Goal: Task Accomplishment & Management: Use online tool/utility

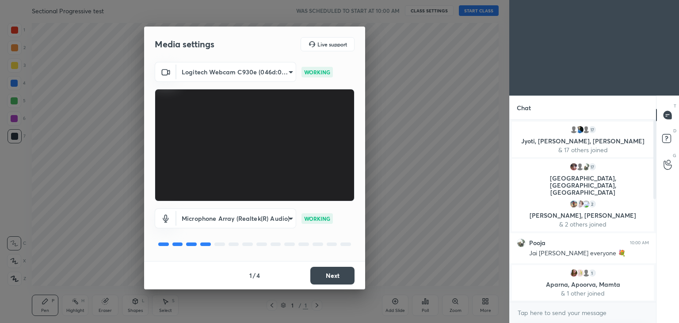
click at [331, 271] on button "Next" at bounding box center [332, 276] width 44 height 18
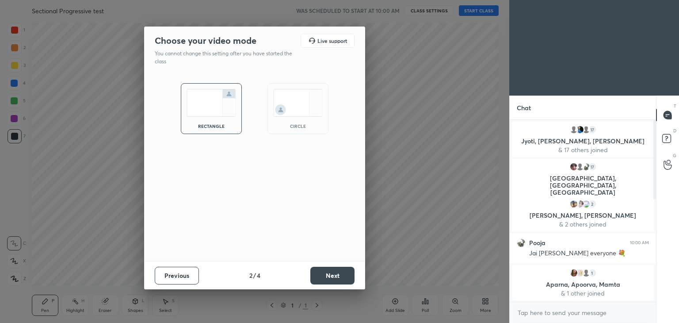
click at [298, 108] on img at bounding box center [297, 103] width 49 height 28
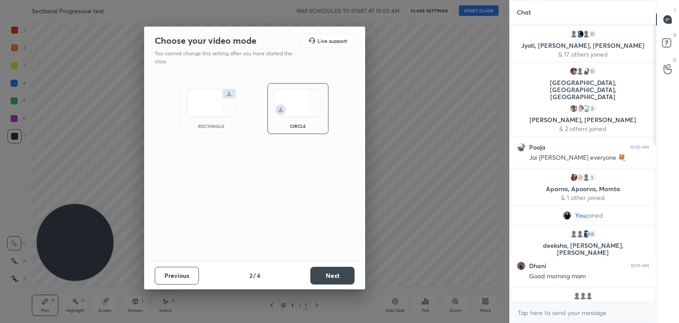
scroll to position [202, 144]
click at [328, 270] on button "Next" at bounding box center [332, 276] width 44 height 18
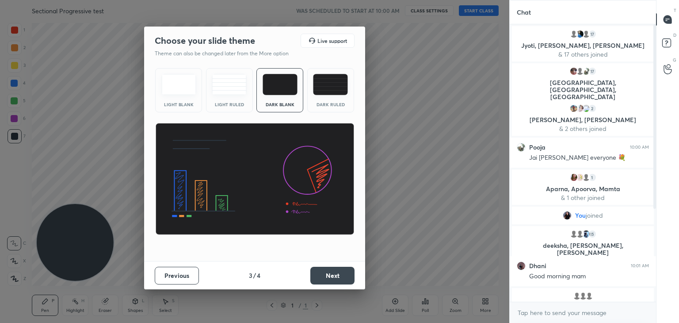
click at [336, 272] on button "Next" at bounding box center [332, 276] width 44 height 18
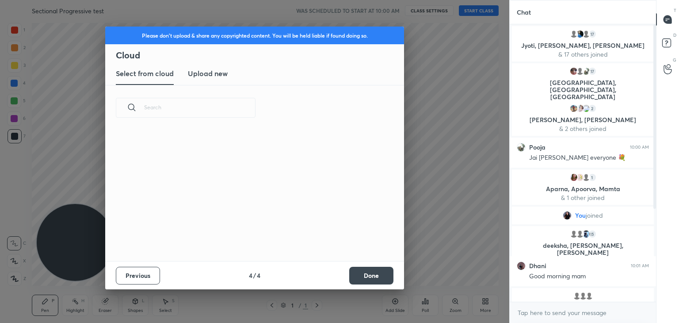
scroll to position [3, 4]
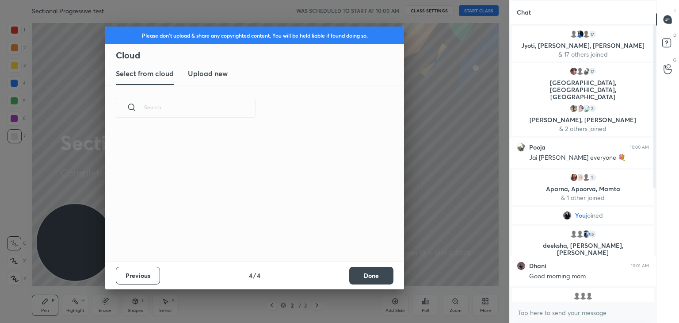
click at [366, 276] on button "Done" at bounding box center [371, 276] width 44 height 18
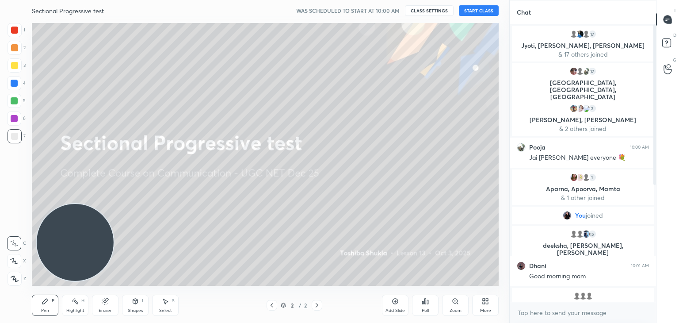
click at [474, 10] on button "START CLASS" at bounding box center [479, 10] width 40 height 11
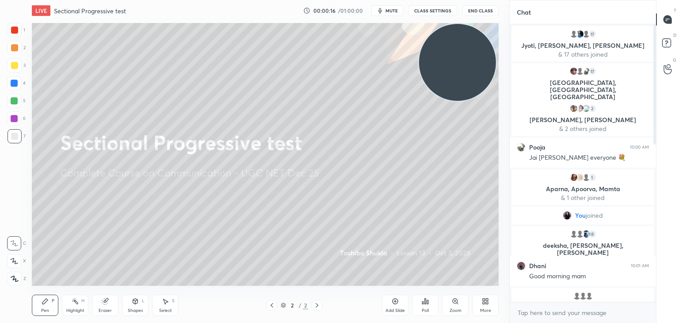
drag, startPoint x: 93, startPoint y: 249, endPoint x: 476, endPoint y: 52, distance: 430.3
click at [476, 52] on video at bounding box center [457, 62] width 77 height 77
drag, startPoint x: 655, startPoint y: 150, endPoint x: 655, endPoint y: 161, distance: 10.6
click at [655, 161] on div at bounding box center [653, 162] width 5 height 277
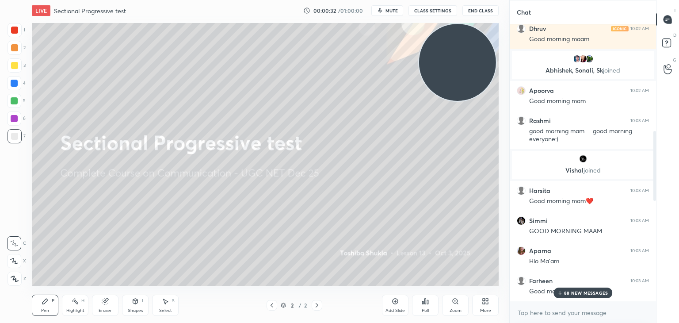
drag, startPoint x: 655, startPoint y: 91, endPoint x: 657, endPoint y: 119, distance: 27.9
click at [657, 119] on div "Chat nishi 10:02 AM Ram ram maam 🙏 17 [MEDICAL_DATA], [PERSON_NAME] & 17 others…" at bounding box center [594, 161] width 170 height 323
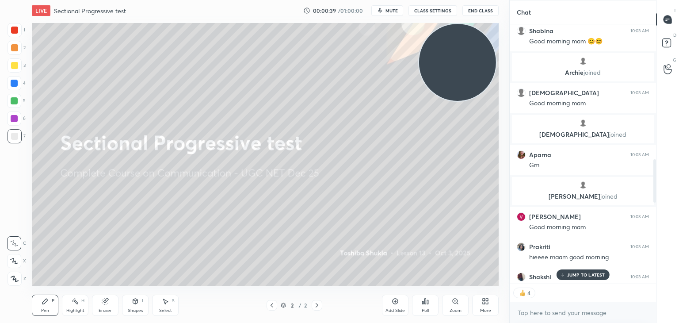
scroll to position [847, 0]
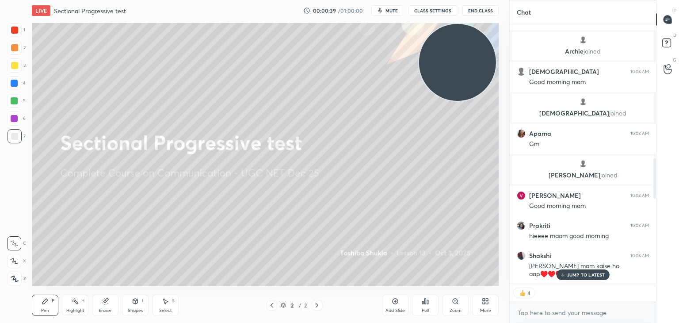
drag, startPoint x: 654, startPoint y: 154, endPoint x: 663, endPoint y: 209, distance: 56.0
click at [663, 209] on div "Chat [PERSON_NAME], [PERSON_NAME] joined [PERSON_NAME] 10:03 AM Good morning ma…" at bounding box center [594, 161] width 170 height 323
drag, startPoint x: 652, startPoint y: 191, endPoint x: 654, endPoint y: 206, distance: 15.1
click at [654, 206] on div at bounding box center [653, 153] width 5 height 259
click at [585, 269] on div "JUMP TO LATEST" at bounding box center [582, 274] width 53 height 11
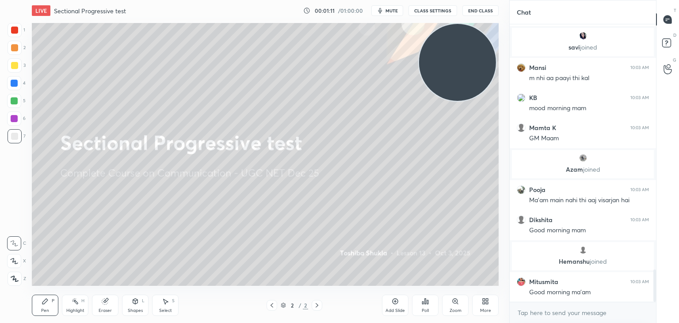
scroll to position [2107, 0]
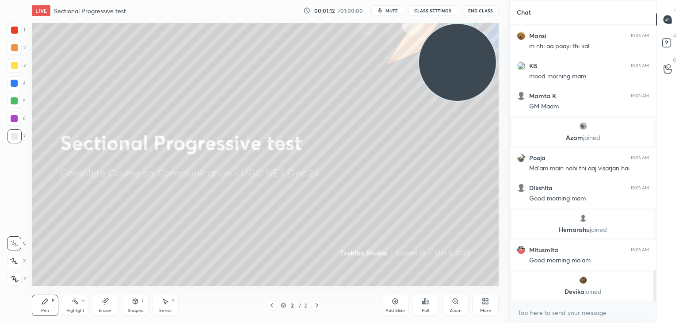
click at [486, 302] on icon at bounding box center [487, 302] width 2 height 2
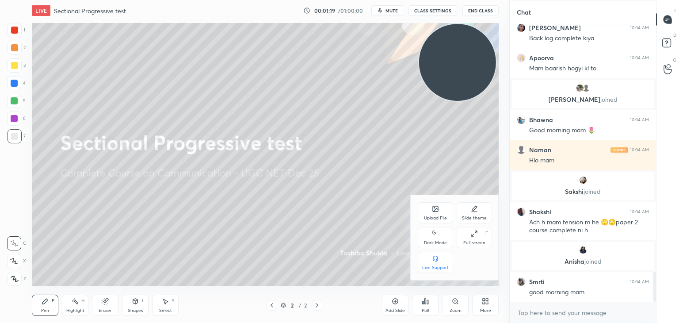
scroll to position [2285, 0]
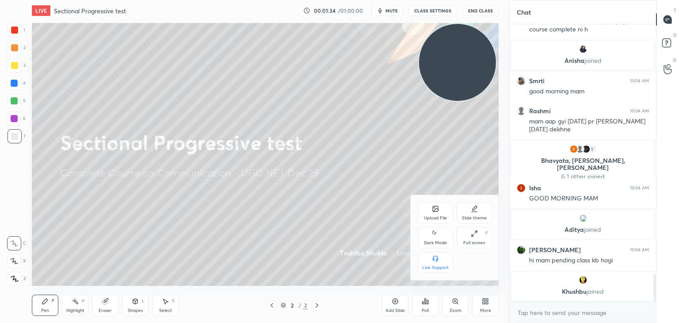
click at [430, 209] on div "Upload File" at bounding box center [435, 212] width 35 height 21
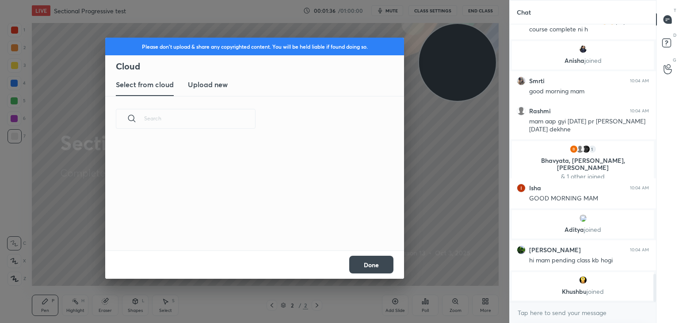
click at [218, 84] on h3 "Upload new" at bounding box center [208, 84] width 40 height 11
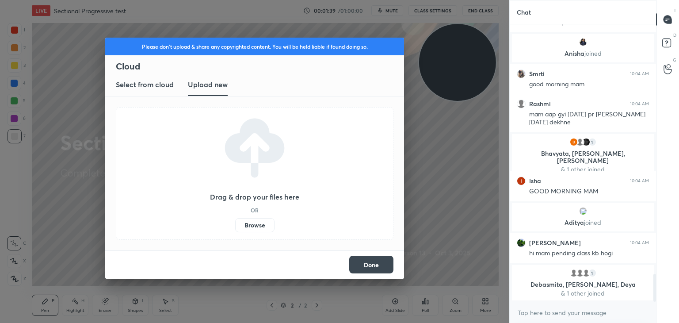
click at [254, 224] on label "Browse" at bounding box center [254, 225] width 39 height 14
click at [235, 224] on input "Browse" at bounding box center [235, 225] width 0 height 14
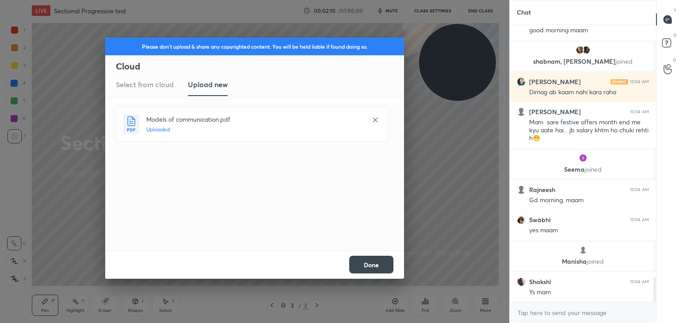
scroll to position [2841, 0]
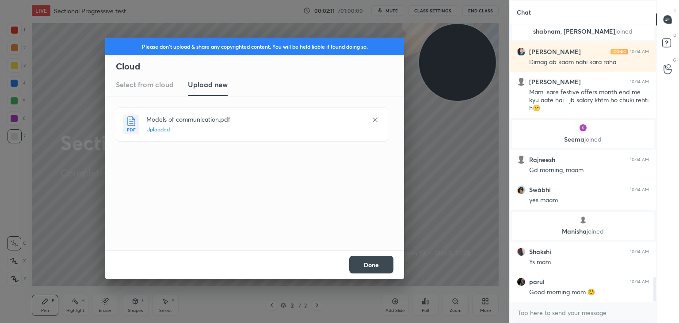
click at [376, 264] on button "Done" at bounding box center [371, 264] width 44 height 18
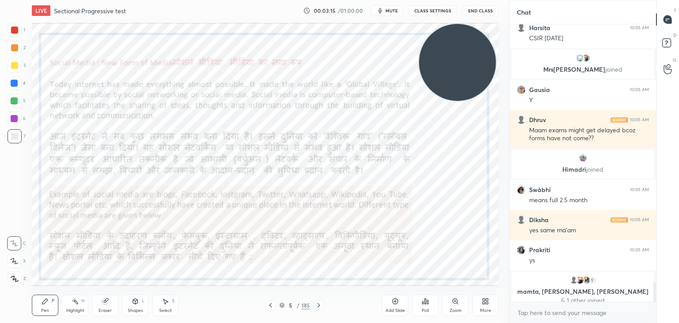
scroll to position [3587, 0]
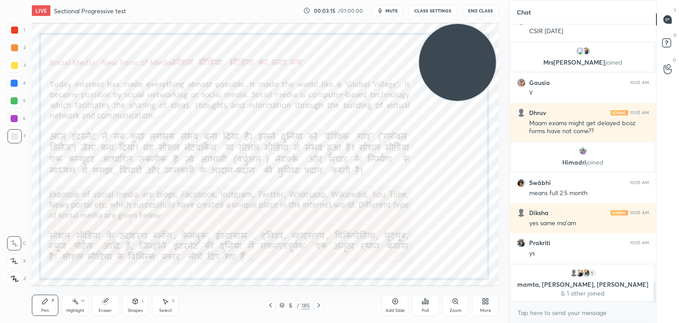
click at [281, 303] on icon at bounding box center [282, 304] width 4 height 2
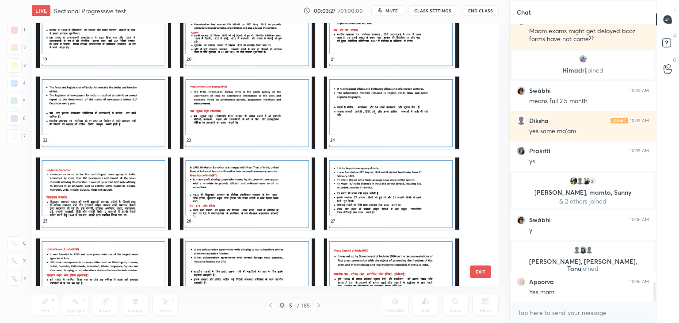
scroll to position [548, 0]
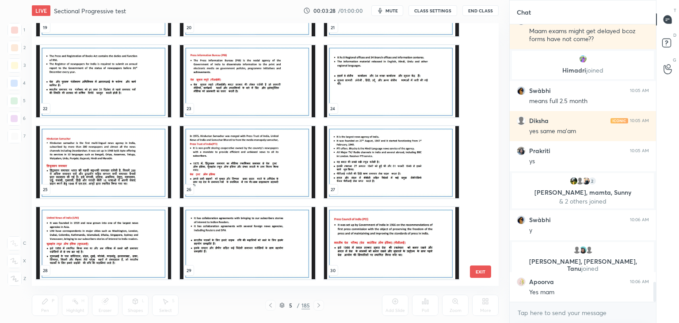
click at [283, 77] on img "grid" at bounding box center [247, 81] width 135 height 72
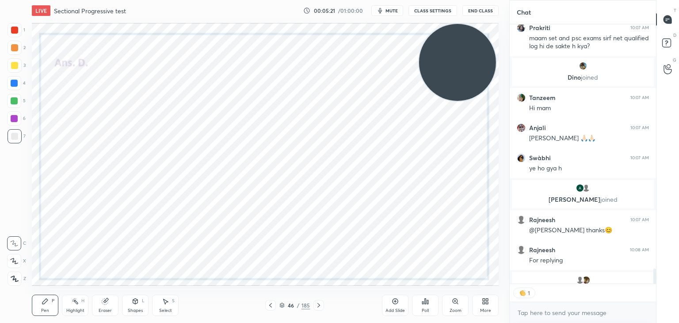
scroll to position [257, 144]
click at [283, 306] on icon at bounding box center [282, 306] width 4 height 1
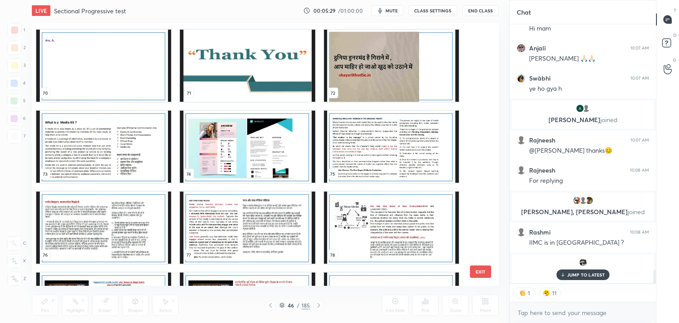
scroll to position [4536, 0]
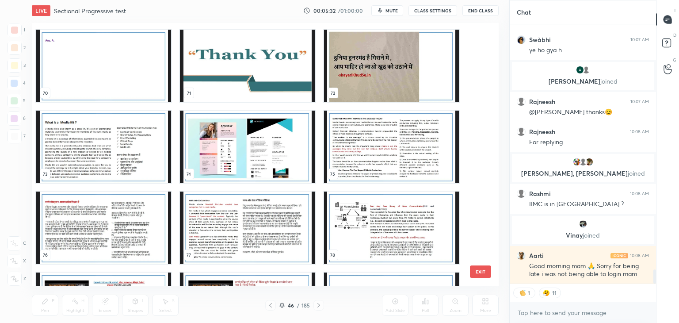
drag, startPoint x: 477, startPoint y: 119, endPoint x: 477, endPoint y: 124, distance: 5.3
click at [477, 124] on div "67 68 69 70 71 72 73 74 75 76 77 78 79 80 81 82 83 84" at bounding box center [257, 154] width 451 height 263
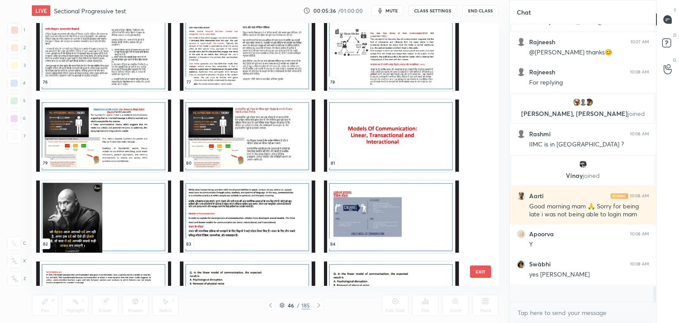
scroll to position [274, 144]
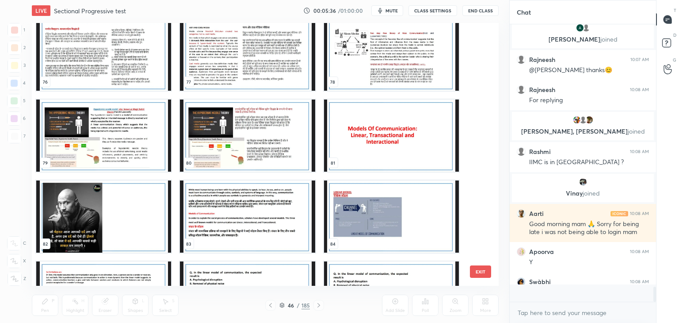
click at [434, 129] on img "grid" at bounding box center [391, 135] width 135 height 72
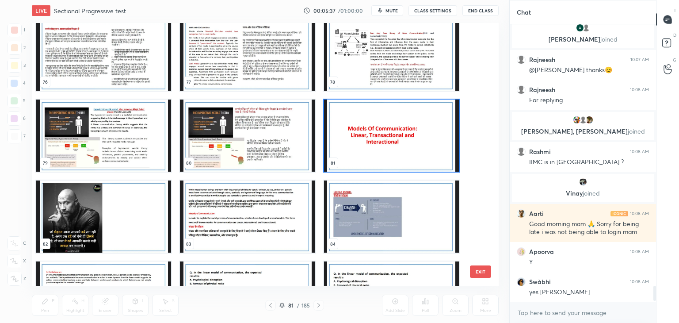
click at [434, 129] on img "grid" at bounding box center [391, 135] width 135 height 72
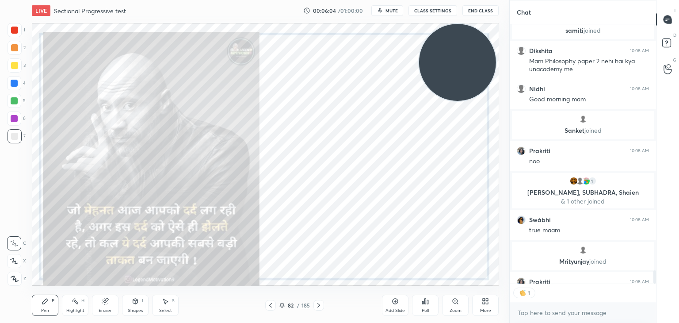
scroll to position [4882, 0]
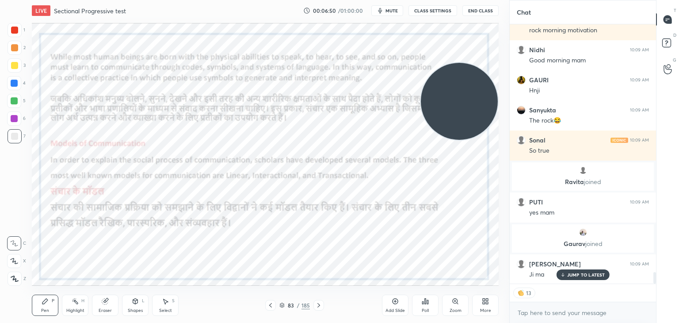
drag, startPoint x: 441, startPoint y: 64, endPoint x: 445, endPoint y: 108, distance: 44.3
click at [445, 108] on video at bounding box center [459, 101] width 77 height 77
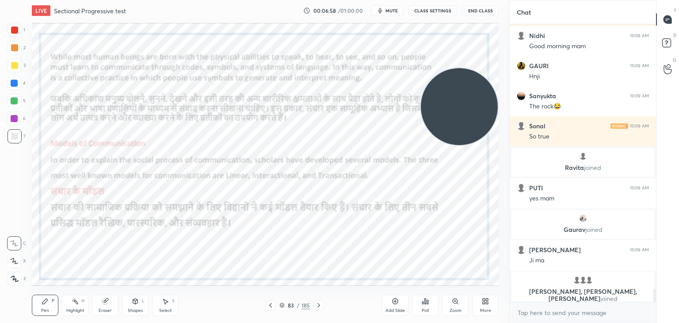
click at [19, 31] on div at bounding box center [15, 30] width 14 height 14
click at [19, 283] on div at bounding box center [15, 278] width 14 height 14
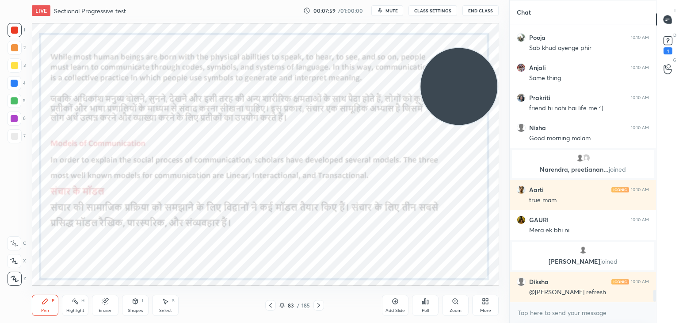
scroll to position [6270, 0]
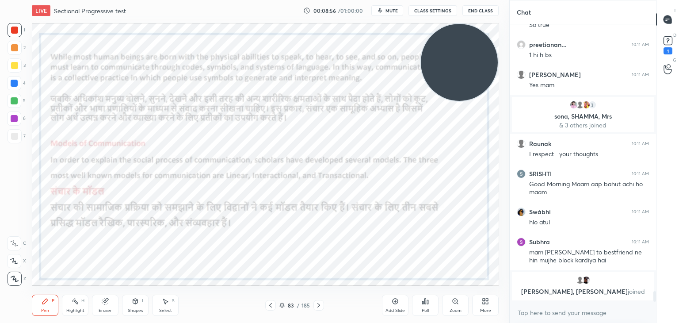
click at [394, 305] on div "Add Slide" at bounding box center [395, 304] width 27 height 21
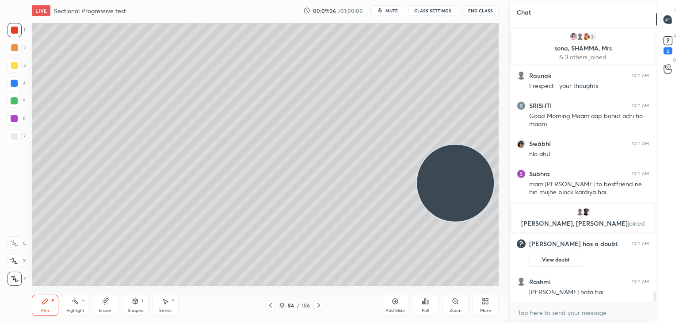
scroll to position [7010, 0]
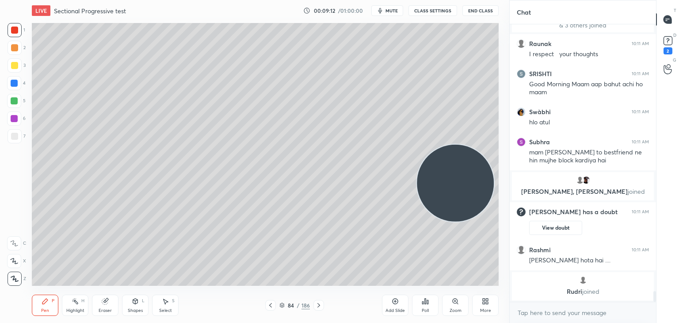
click at [14, 136] on div at bounding box center [14, 136] width 7 height 7
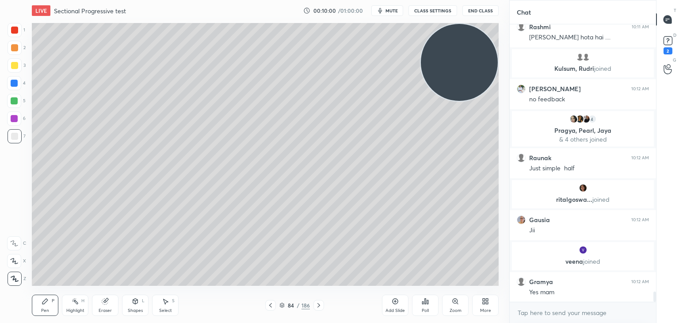
scroll to position [7192, 0]
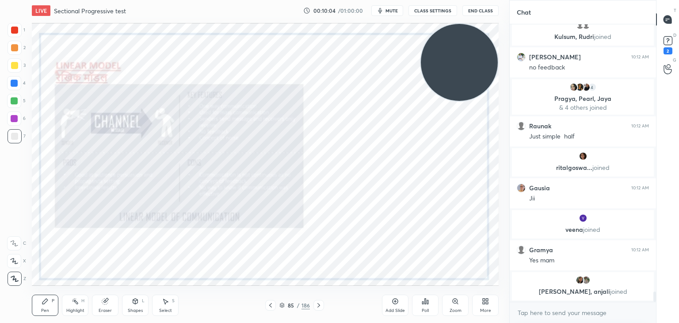
click at [12, 29] on div at bounding box center [14, 30] width 7 height 7
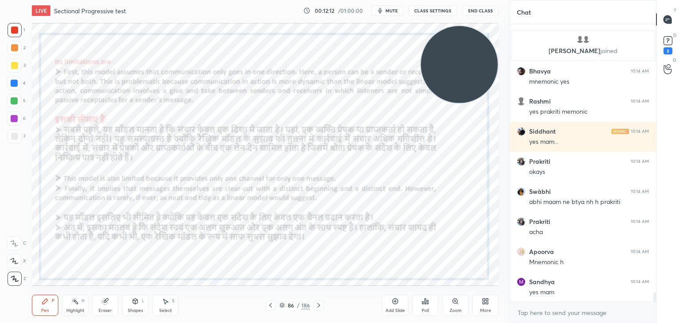
scroll to position [8066, 0]
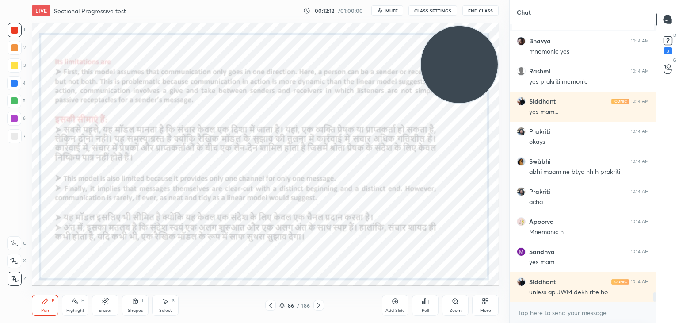
click at [392, 304] on icon at bounding box center [395, 300] width 7 height 7
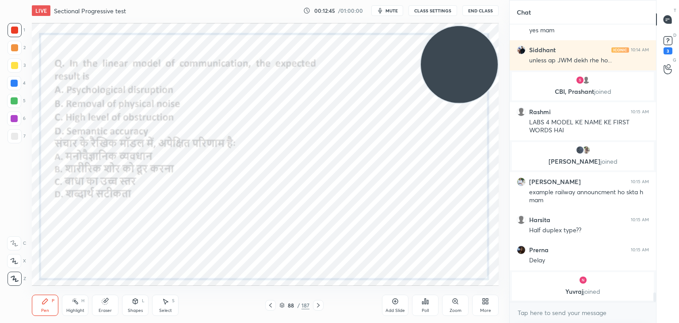
scroll to position [8144, 0]
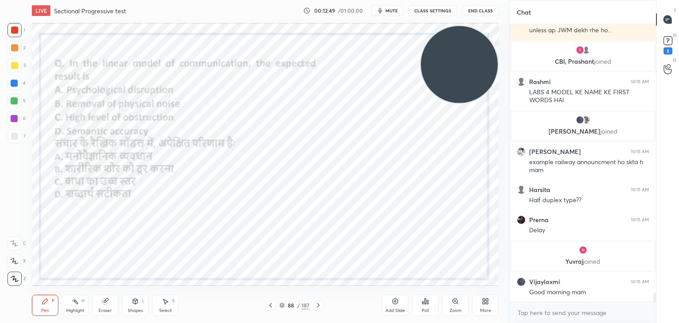
click at [281, 306] on icon at bounding box center [282, 306] width 4 height 1
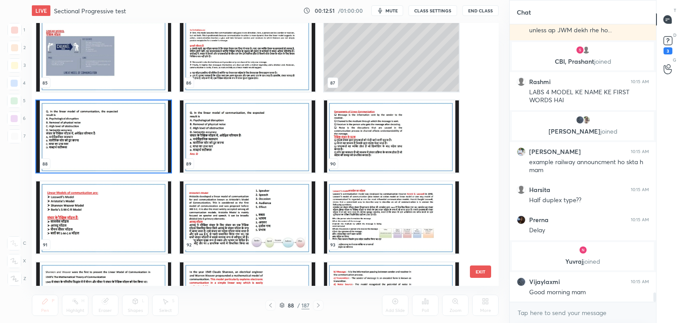
scroll to position [2296, 0]
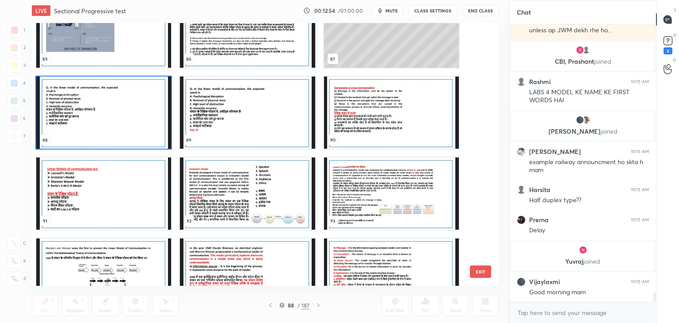
click at [96, 126] on img "grid" at bounding box center [103, 112] width 135 height 72
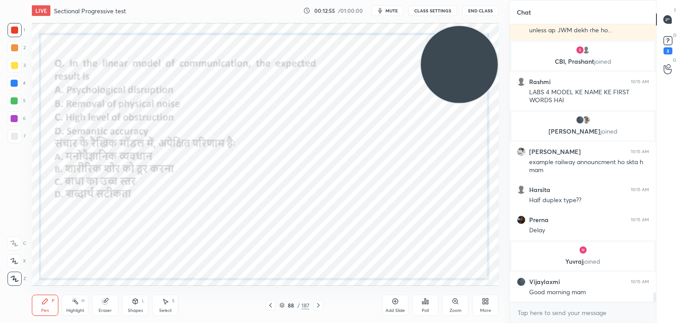
click at [430, 297] on div "Poll" at bounding box center [425, 304] width 27 height 21
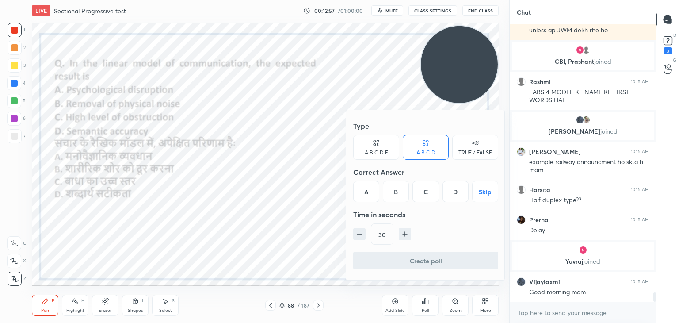
scroll to position [8174, 0]
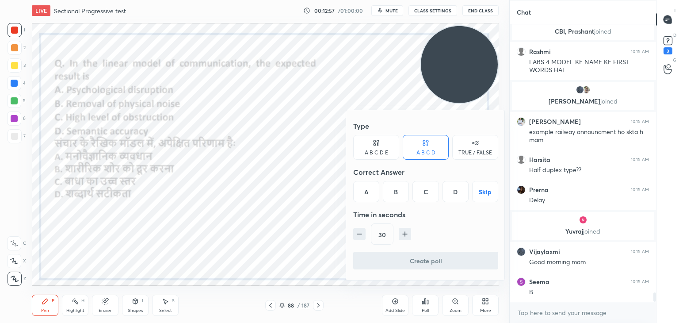
click at [447, 206] on div "Time in seconds" at bounding box center [425, 215] width 145 height 18
click at [447, 201] on div "D" at bounding box center [455, 191] width 26 height 21
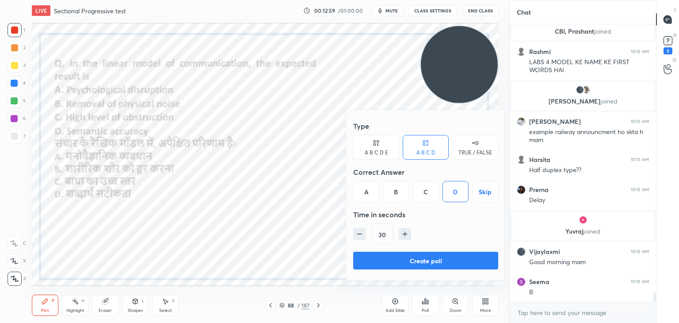
scroll to position [8205, 0]
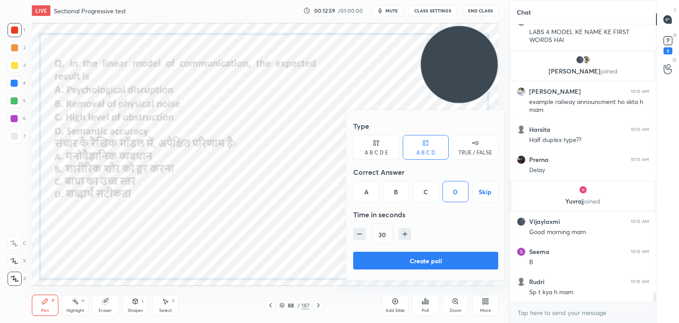
click at [425, 256] on button "Create poll" at bounding box center [425, 260] width 145 height 18
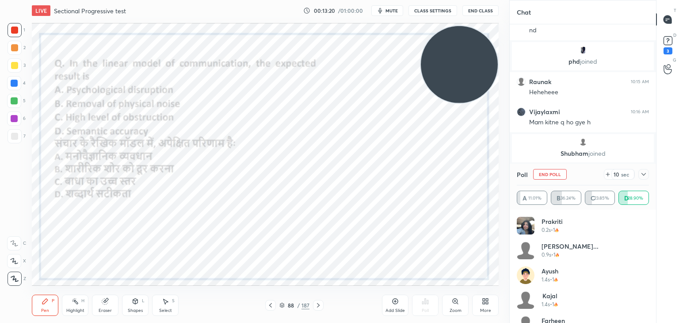
scroll to position [8457, 0]
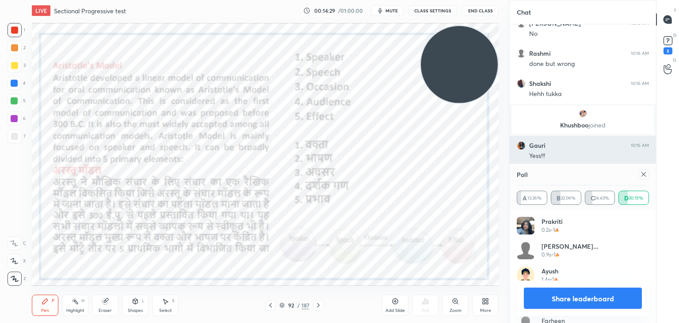
click at [639, 172] on div at bounding box center [643, 174] width 11 height 11
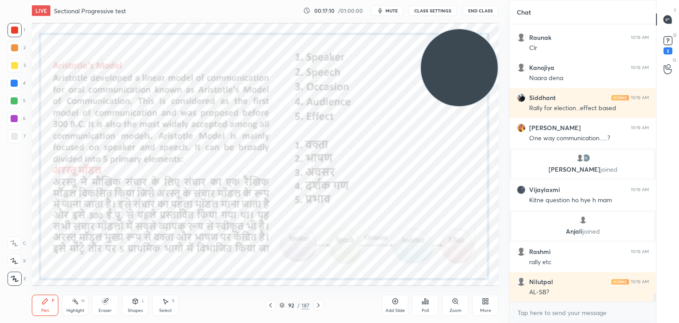
scroll to position [9459, 0]
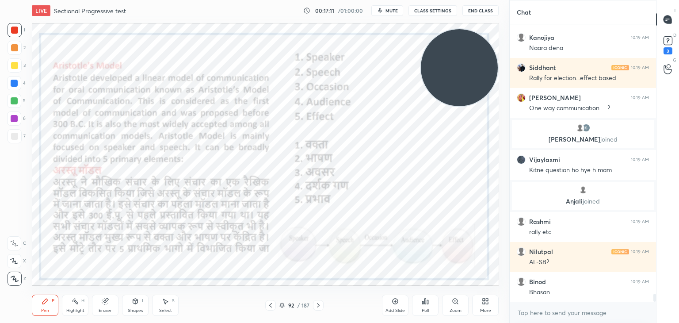
click at [388, 301] on div "Add Slide" at bounding box center [395, 304] width 27 height 21
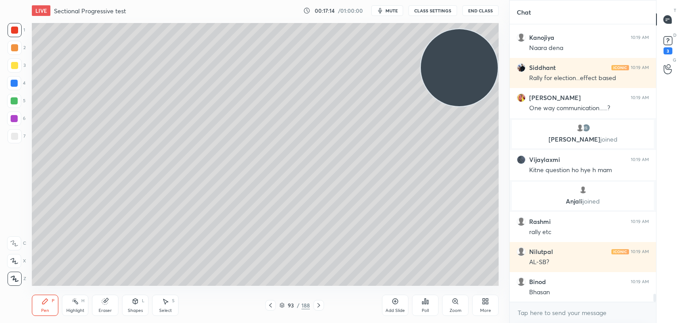
click at [102, 297] on icon at bounding box center [105, 300] width 7 height 7
click at [19, 277] on span "Erase all" at bounding box center [14, 278] width 13 height 6
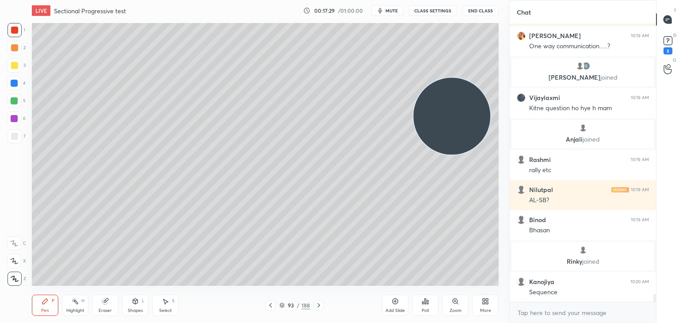
scroll to position [9525, 0]
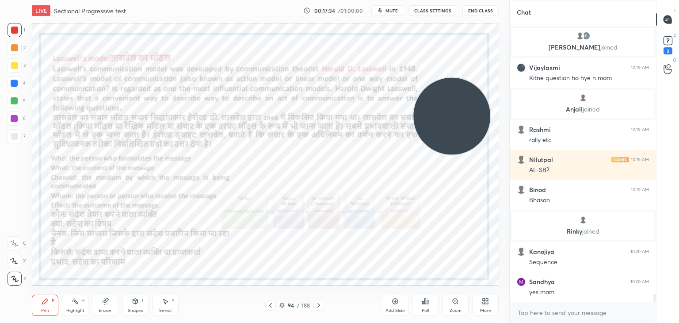
click at [459, 129] on video at bounding box center [451, 116] width 77 height 77
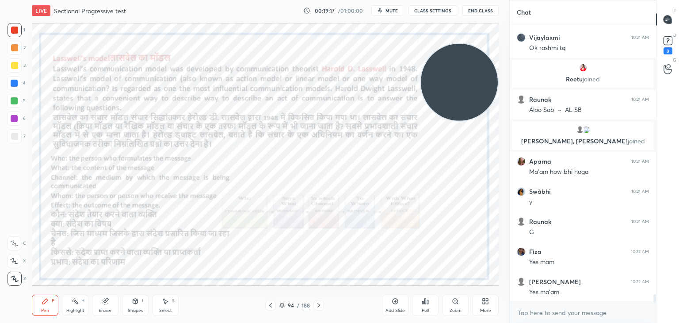
scroll to position [9946, 0]
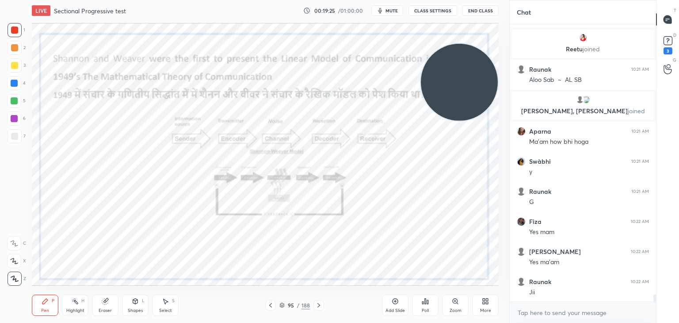
click at [0, 179] on div "1 2 3 4 5 6 7 C X Z C X Z E E Erase all H H" at bounding box center [14, 154] width 28 height 263
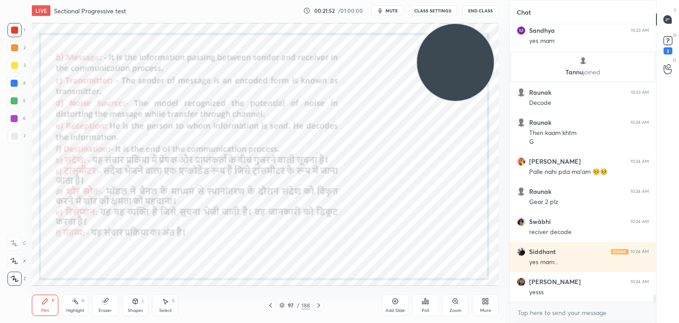
scroll to position [10409, 0]
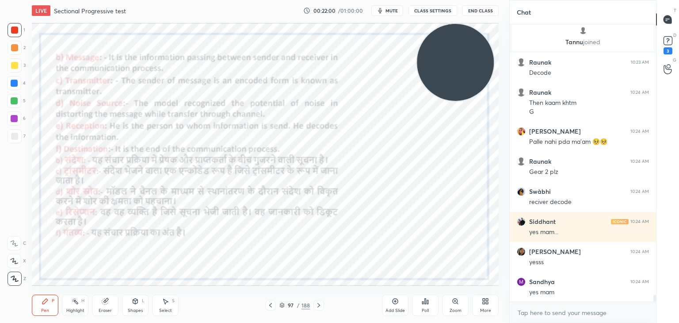
click at [392, 304] on icon at bounding box center [395, 300] width 7 height 7
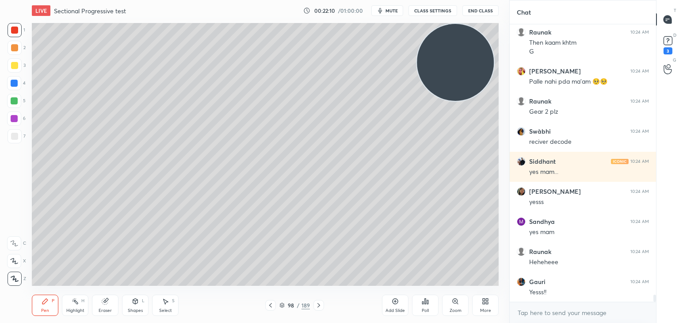
scroll to position [10499, 0]
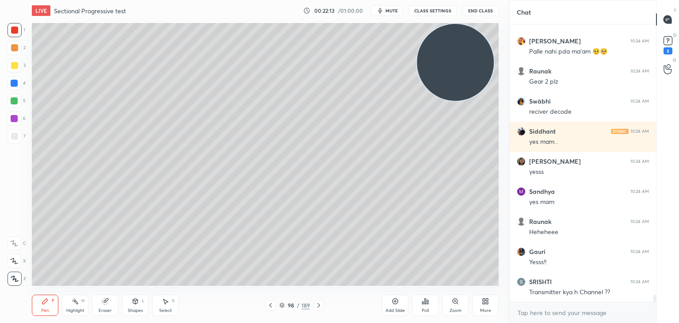
click at [18, 131] on div at bounding box center [15, 136] width 14 height 14
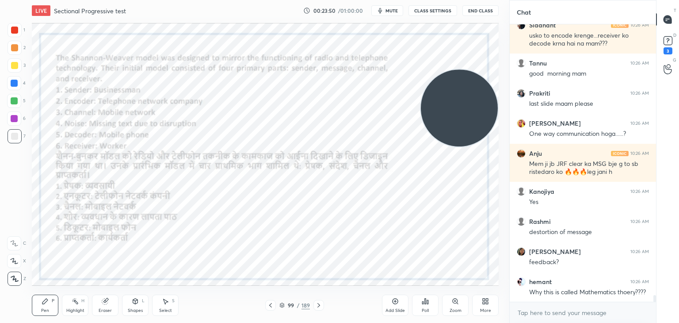
scroll to position [11151, 0]
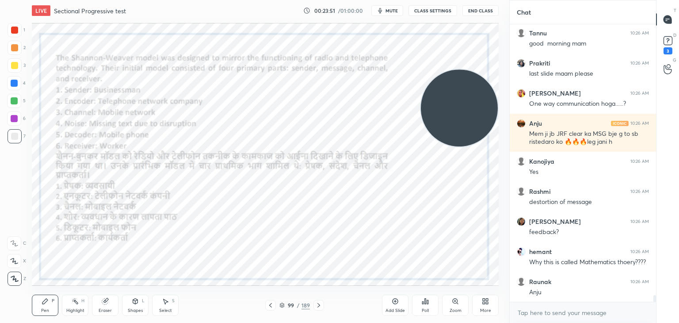
click at [15, 26] on div at bounding box center [15, 30] width 14 height 14
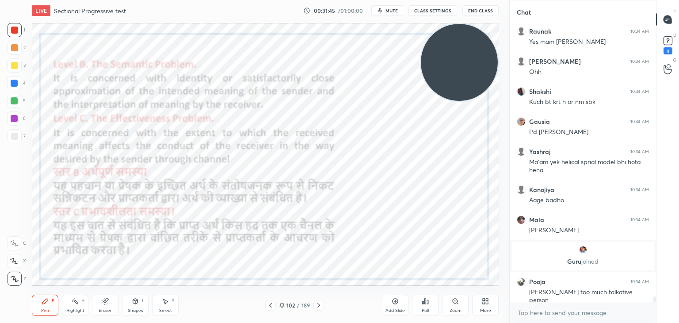
scroll to position [14146, 0]
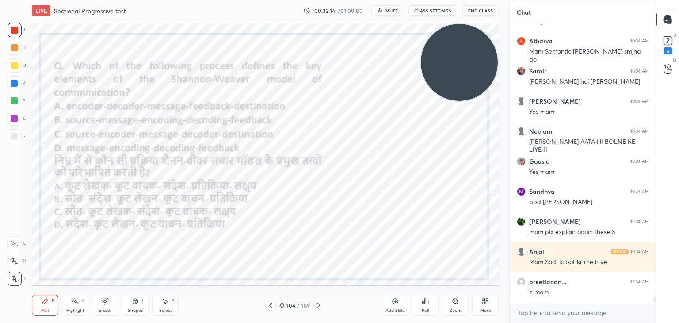
click at [280, 304] on icon at bounding box center [282, 304] width 4 height 2
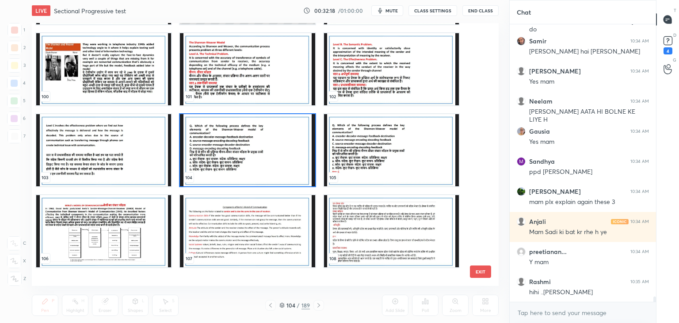
scroll to position [2623, 0]
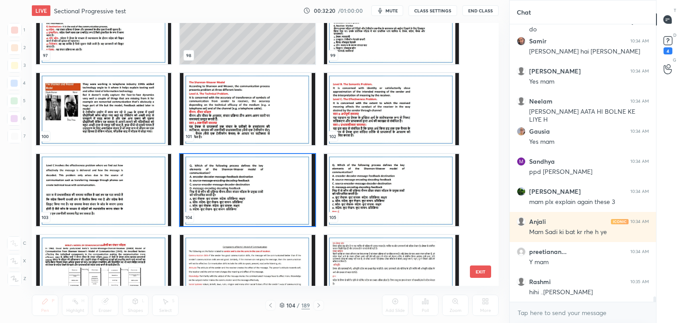
click at [235, 192] on img "grid" at bounding box center [247, 190] width 135 height 72
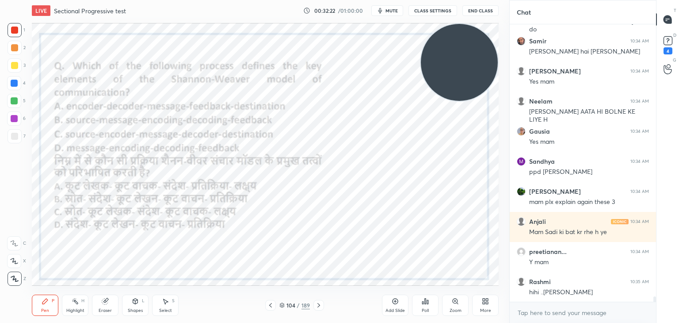
click at [421, 302] on div "Poll" at bounding box center [425, 304] width 27 height 21
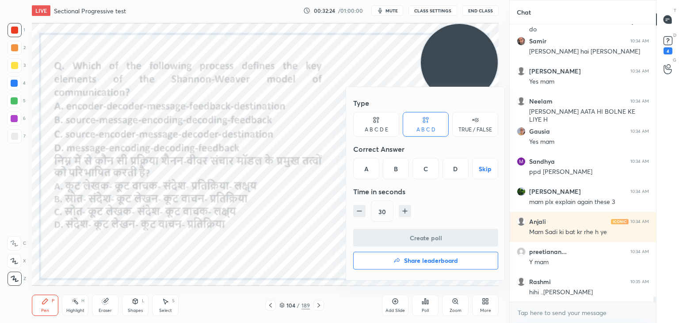
click at [426, 175] on div "C" at bounding box center [425, 168] width 26 height 21
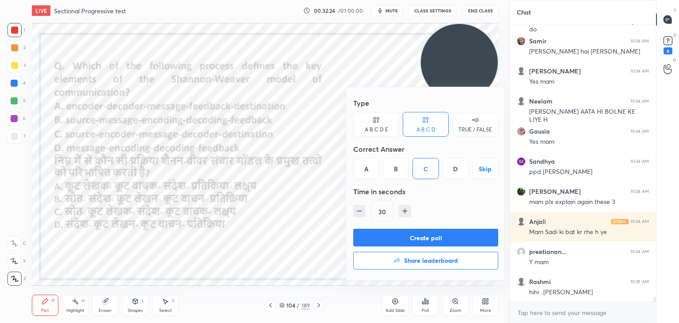
scroll to position [14507, 0]
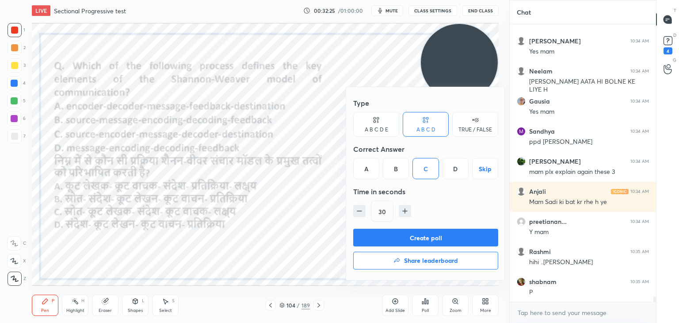
click at [417, 232] on button "Create poll" at bounding box center [425, 237] width 145 height 18
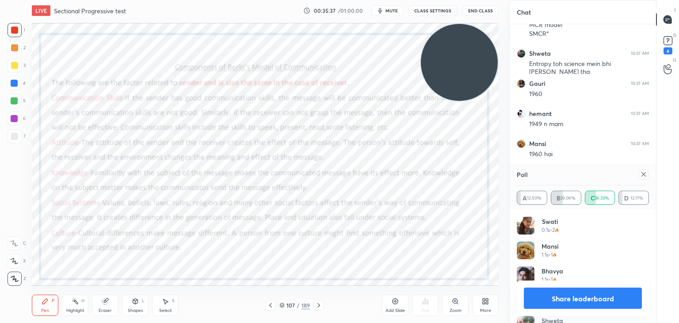
scroll to position [15588, 0]
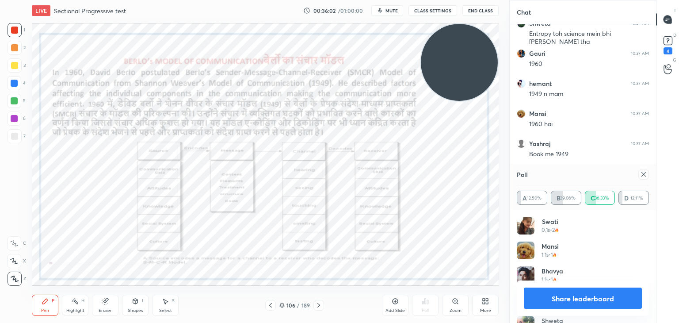
click at [640, 173] on div at bounding box center [643, 174] width 11 height 11
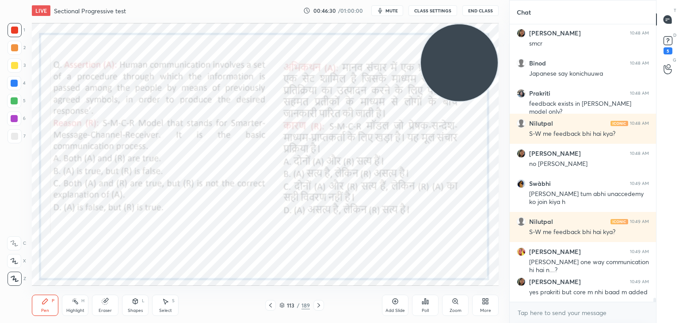
scroll to position [18217, 0]
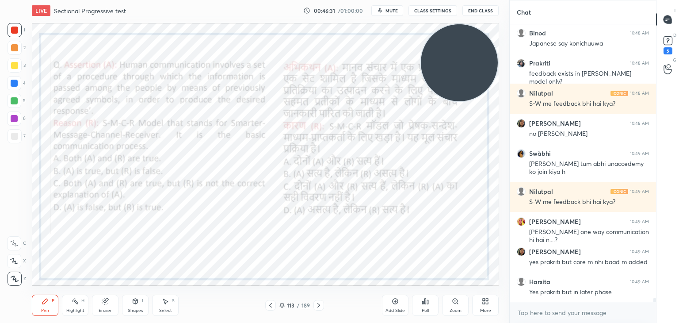
click at [424, 304] on icon at bounding box center [425, 300] width 7 height 7
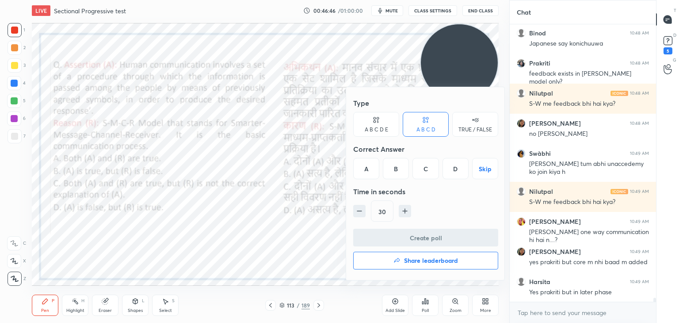
scroll to position [18249, 0]
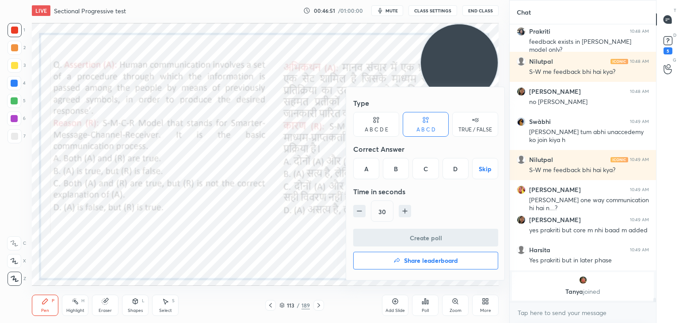
click at [404, 171] on div "B" at bounding box center [396, 168] width 26 height 21
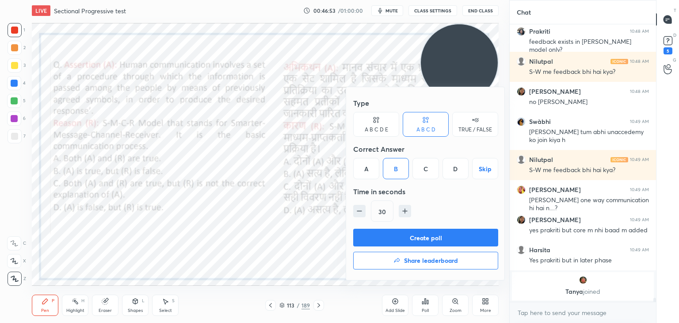
click at [406, 240] on button "Create poll" at bounding box center [425, 237] width 145 height 18
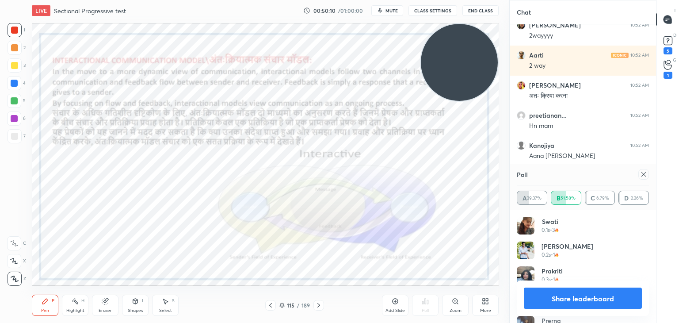
scroll to position [19856, 0]
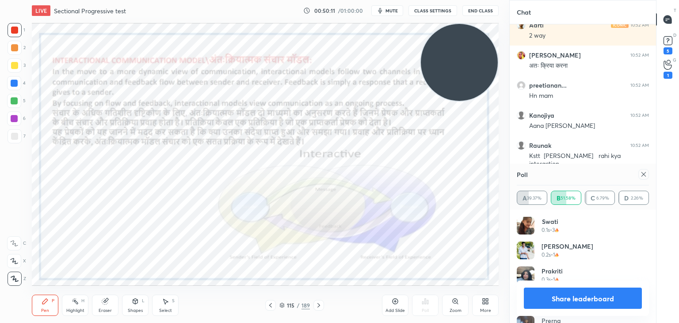
click at [644, 175] on icon at bounding box center [643, 174] width 7 height 7
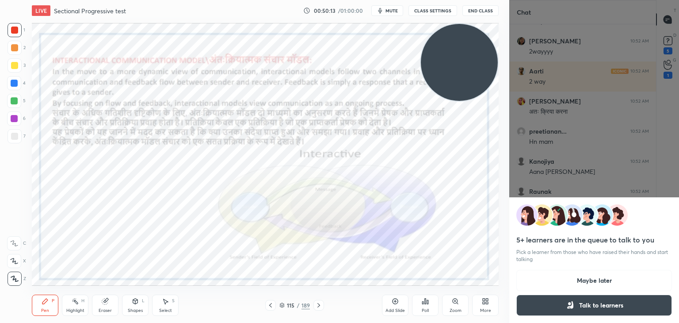
scroll to position [19840, 0]
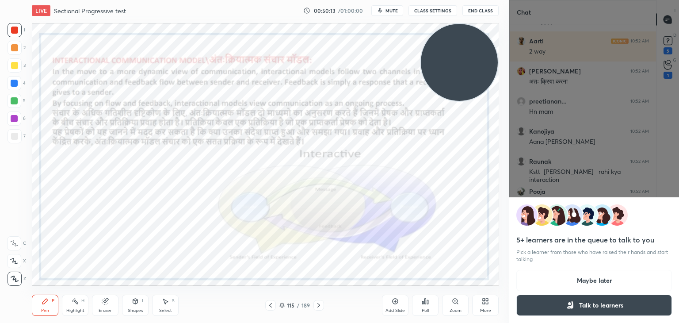
click at [564, 281] on button "Maybe later" at bounding box center [594, 280] width 156 height 21
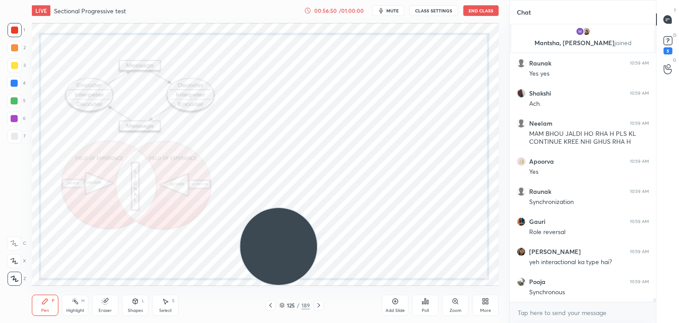
scroll to position [21687, 0]
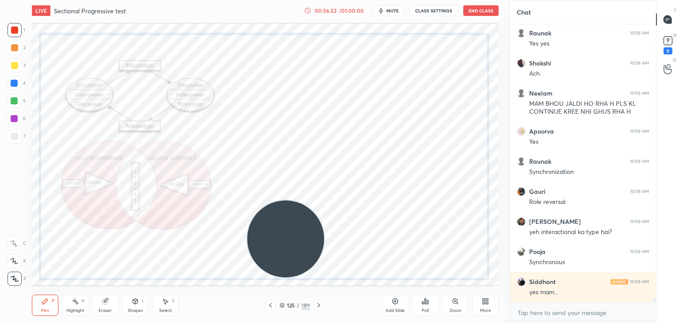
drag, startPoint x: 263, startPoint y: 238, endPoint x: 493, endPoint y: 6, distance: 326.3
click at [493, 6] on div "LIVE Sectional Progressive test 00:56:52 / 01:00:00 mute CLASS SETTINGS End Cla…" at bounding box center [265, 161] width 474 height 323
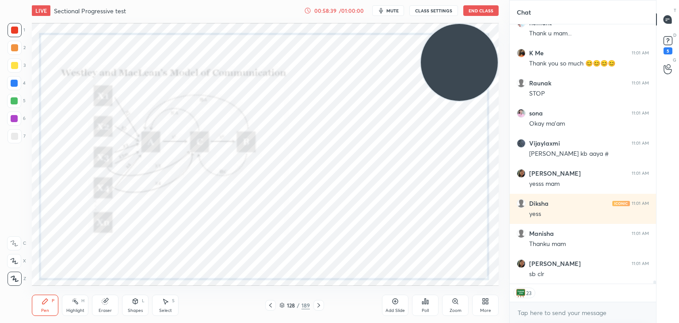
scroll to position [22983, 0]
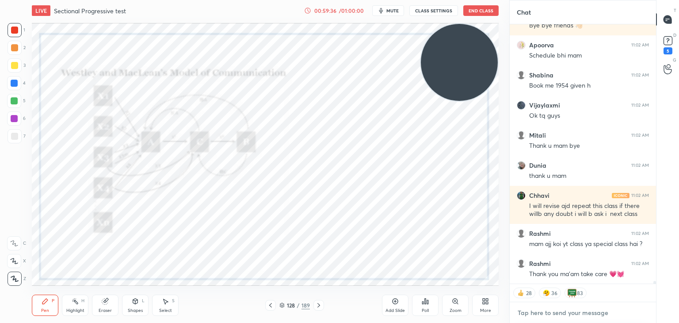
click at [537, 308] on textarea at bounding box center [583, 312] width 132 height 14
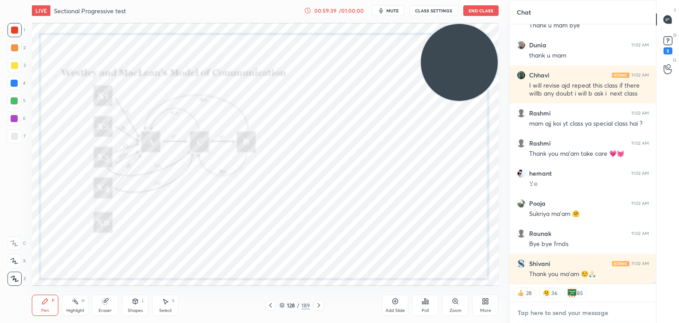
type textarea "x"
click at [539, 310] on textarea at bounding box center [583, 312] width 132 height 14
paste textarea "[URL][DOMAIN_NAME]"
type textarea "[URL][DOMAIN_NAME]"
type textarea "x"
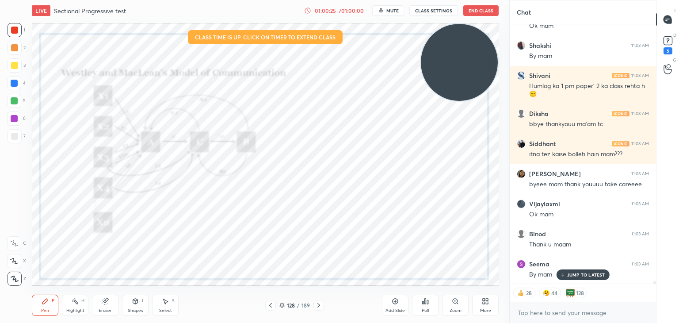
click at [481, 9] on button "End Class" at bounding box center [480, 10] width 35 height 11
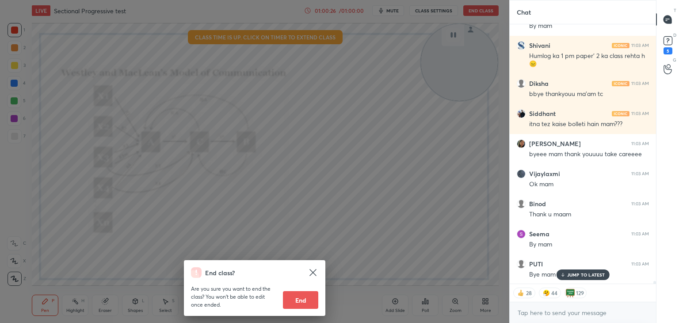
click at [313, 305] on button "End" at bounding box center [300, 300] width 35 height 18
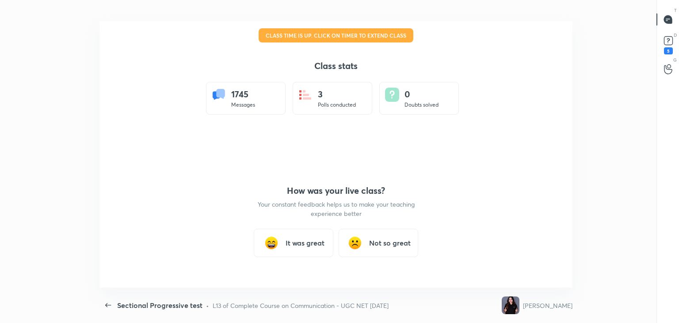
type textarea "x"
